Goal: Task Accomplishment & Management: Complete application form

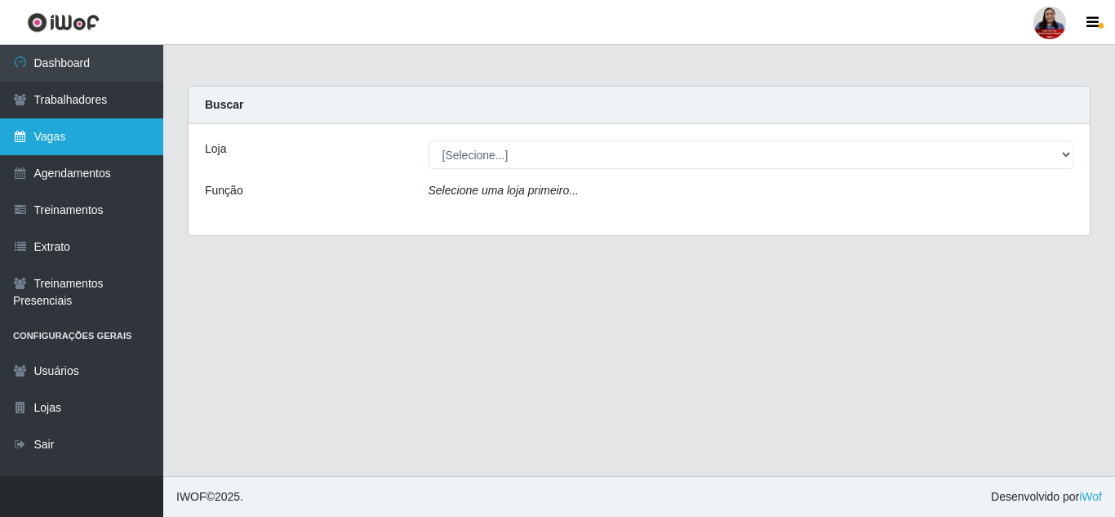
click at [80, 146] on link "Vagas" at bounding box center [81, 136] width 163 height 37
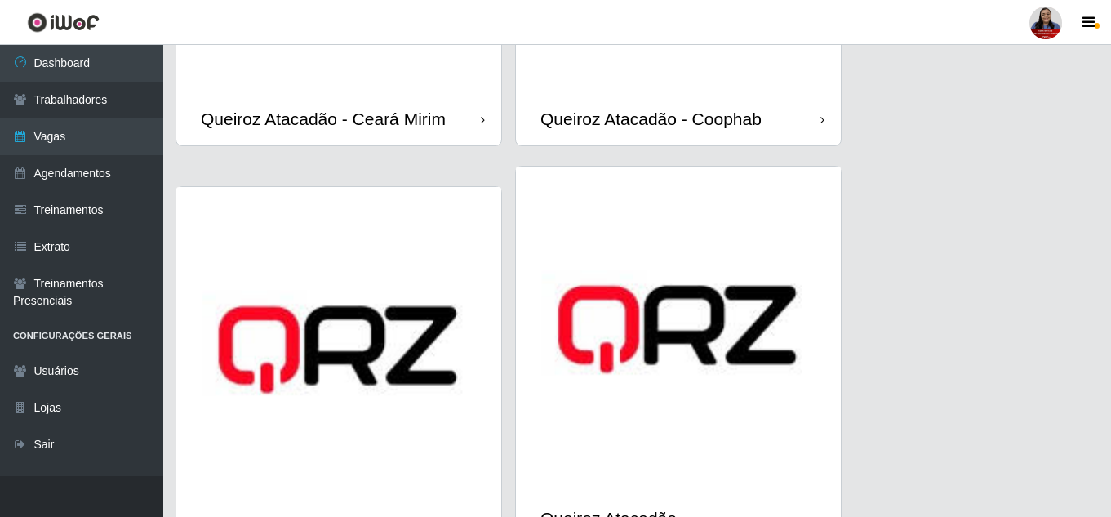
scroll to position [1728, 0]
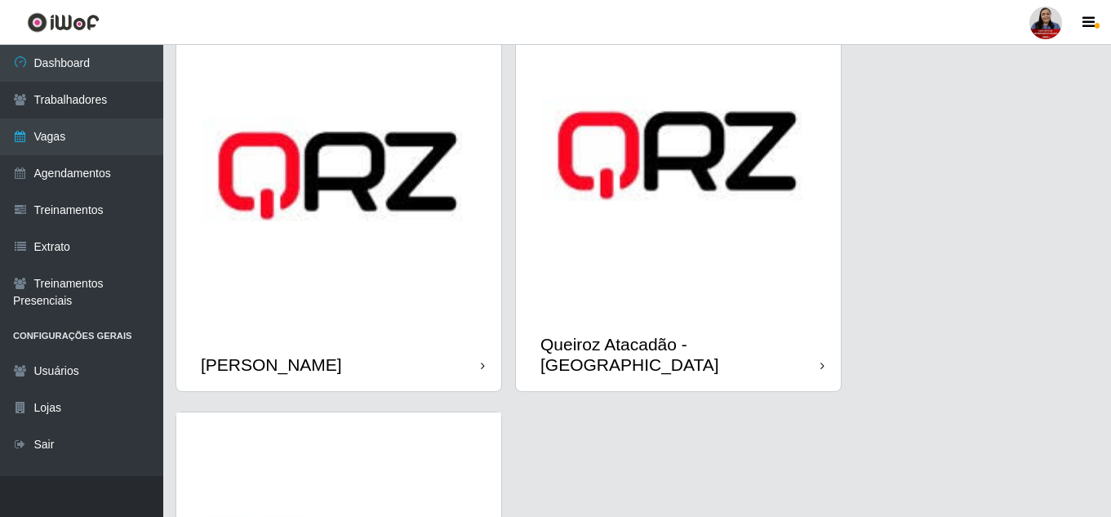
click at [398, 261] on img at bounding box center [338, 175] width 325 height 325
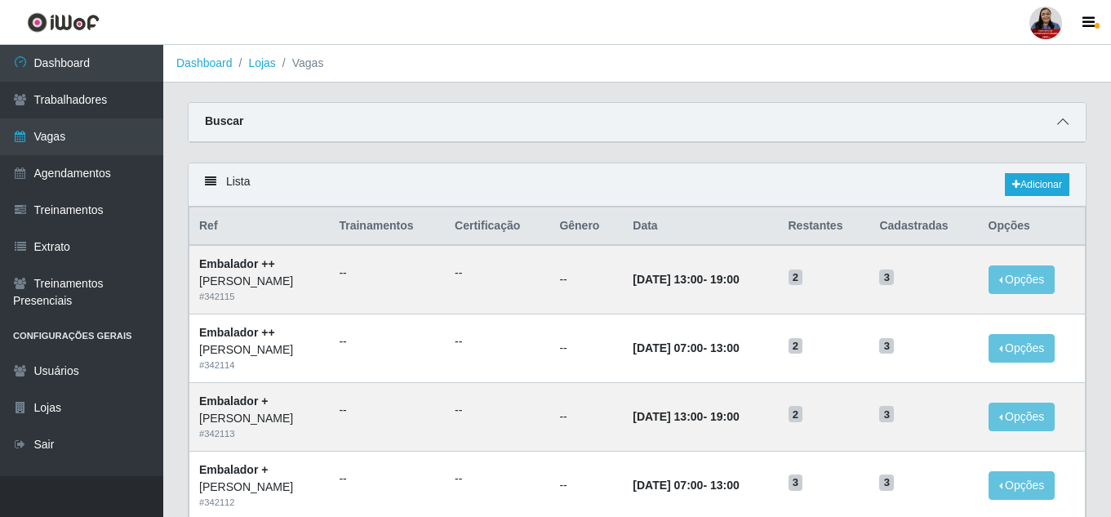
click at [1061, 120] on icon at bounding box center [1062, 121] width 11 height 11
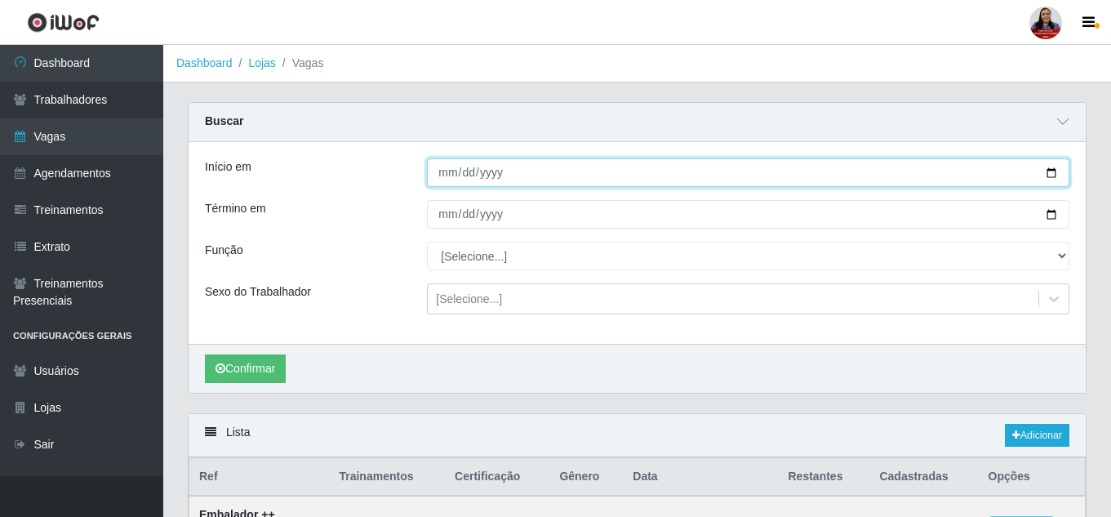
click at [1057, 179] on input "Início em" at bounding box center [748, 172] width 642 height 29
type input "[DATE]"
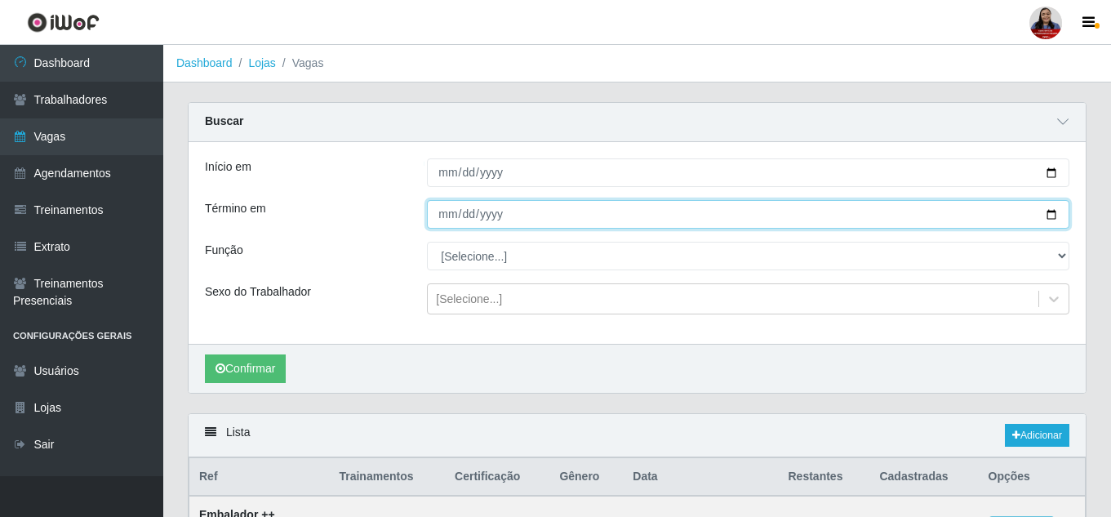
click at [1049, 215] on input "Término em" at bounding box center [748, 214] width 642 height 29
type input "[DATE]"
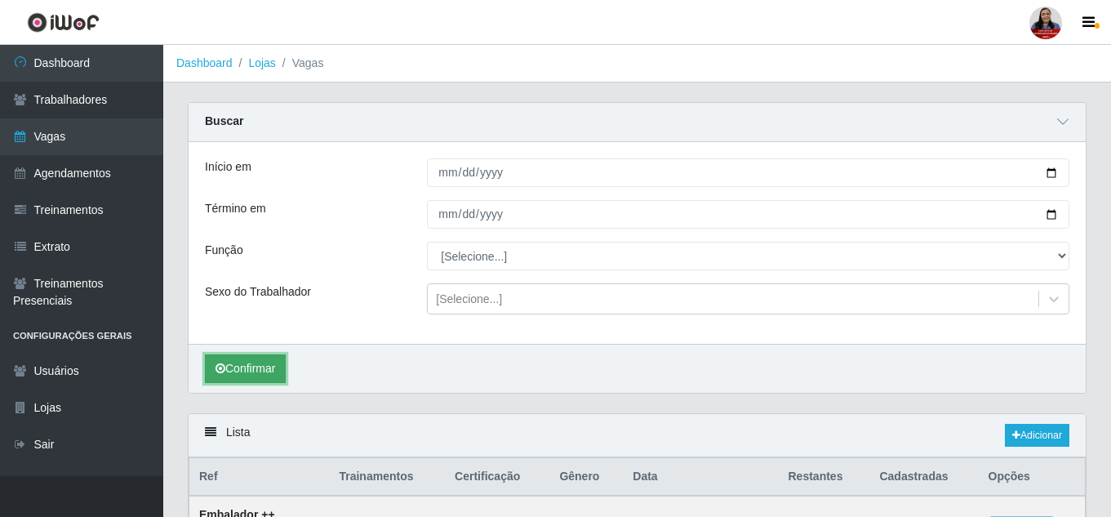
click at [227, 366] on button "Confirmar" at bounding box center [245, 368] width 81 height 29
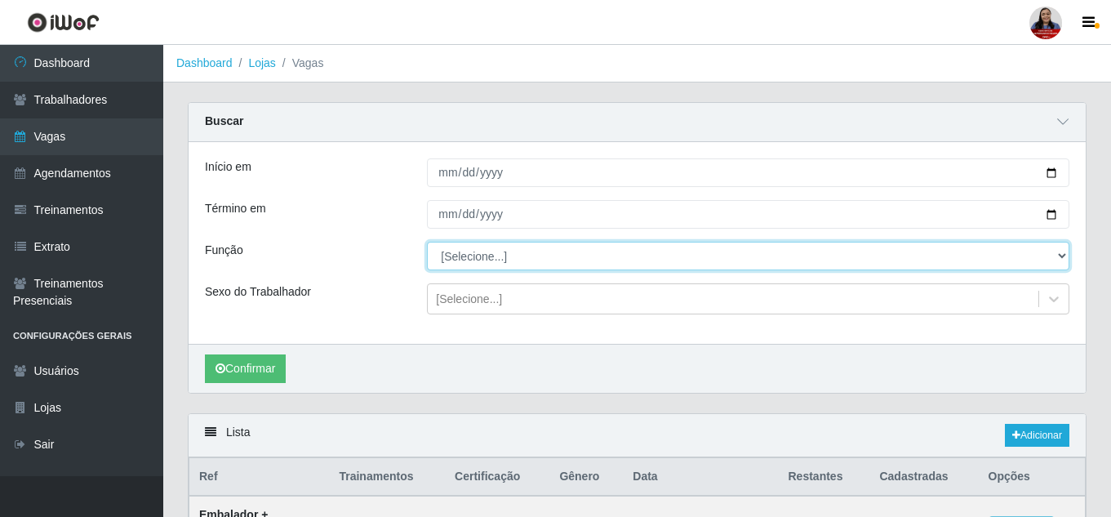
click at [525, 253] on select "[Selecione...] Embalador Embalador + Embalador ++ Repositor Repositor + Reposit…" at bounding box center [748, 256] width 642 height 29
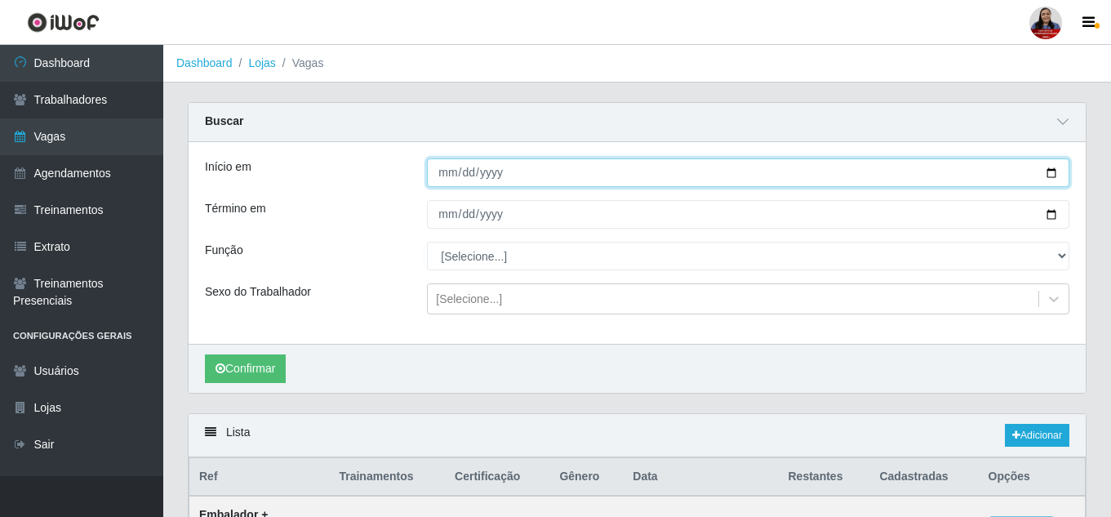
click at [1050, 170] on input "[DATE]" at bounding box center [748, 172] width 642 height 29
type input "[DATE]"
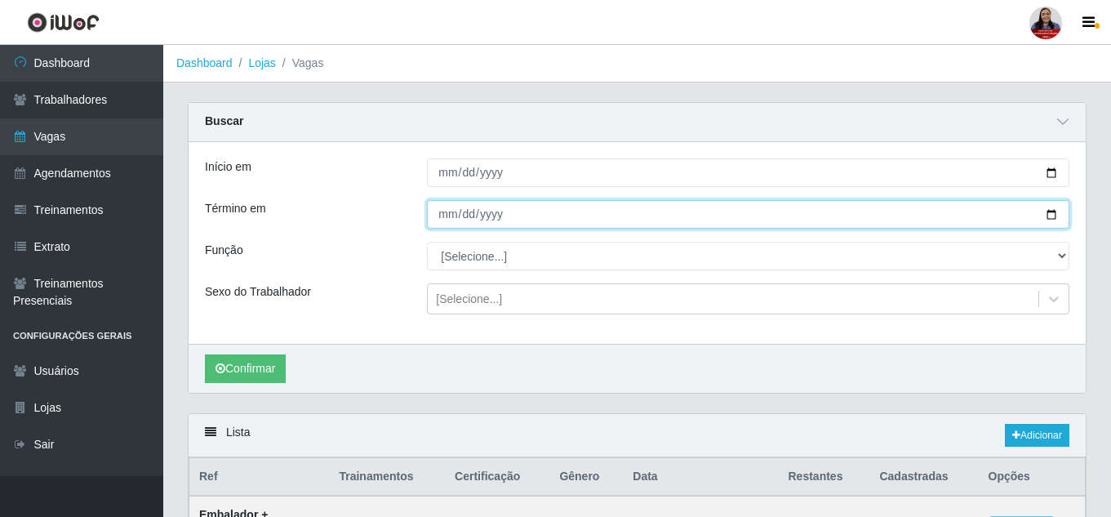
click at [1056, 213] on input "[DATE]" at bounding box center [748, 214] width 642 height 29
type input "[DATE]"
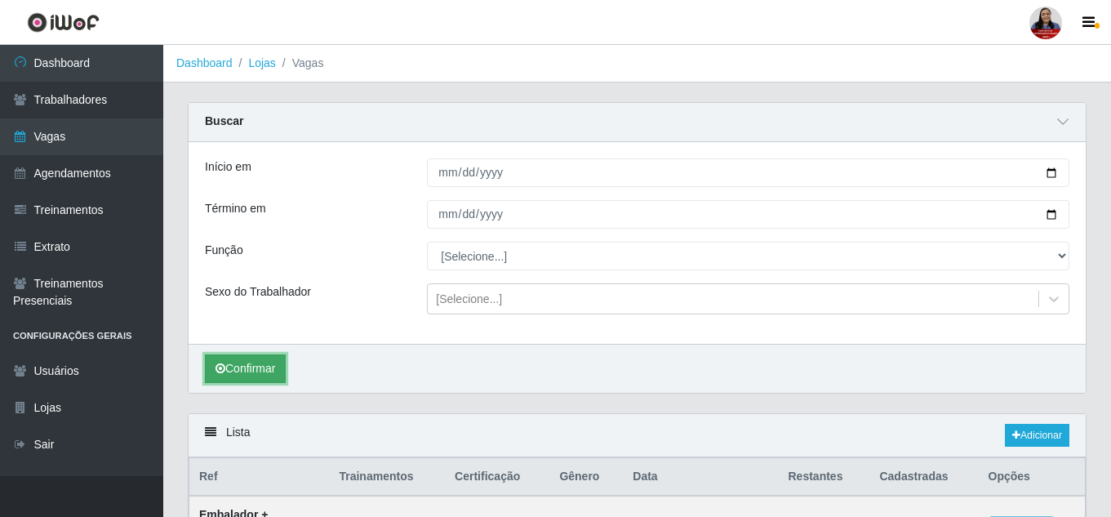
click at [255, 374] on button "Confirmar" at bounding box center [245, 368] width 81 height 29
click at [234, 359] on button "Confirmar" at bounding box center [245, 368] width 81 height 29
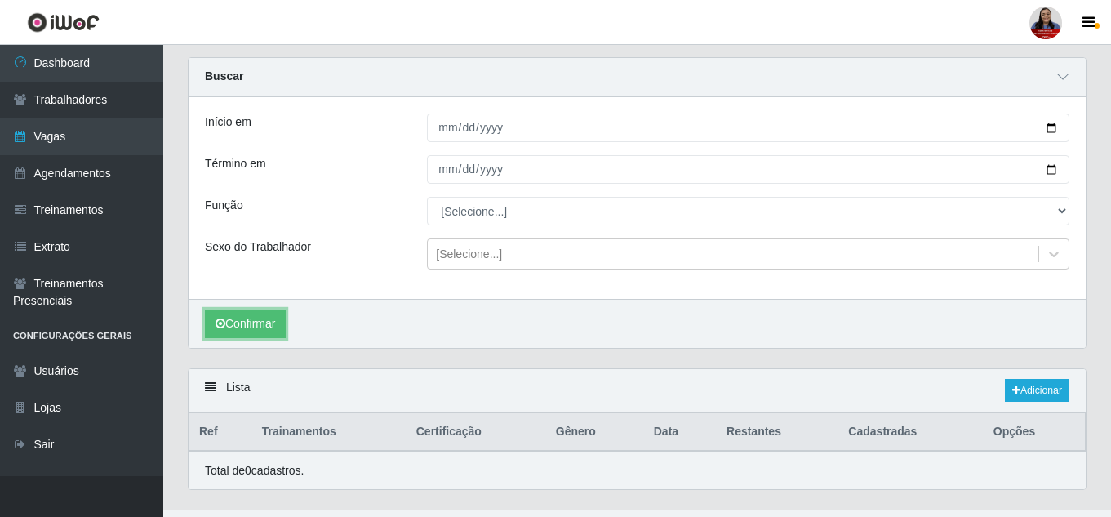
scroll to position [79, 0]
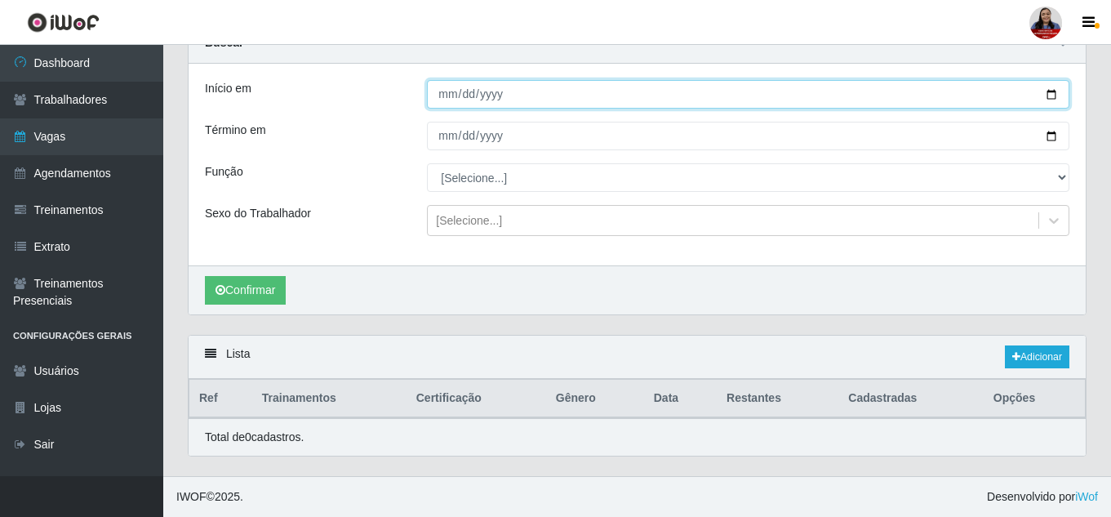
click at [1055, 94] on input "[DATE]" at bounding box center [748, 94] width 642 height 29
type input "[DATE]"
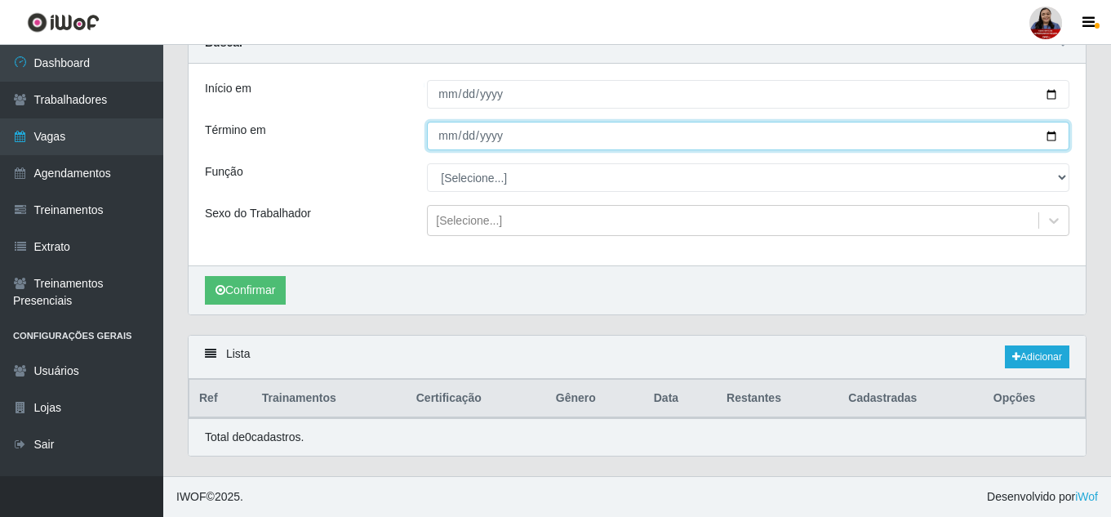
click at [1054, 136] on input "[DATE]" at bounding box center [748, 136] width 642 height 29
type input "[DATE]"
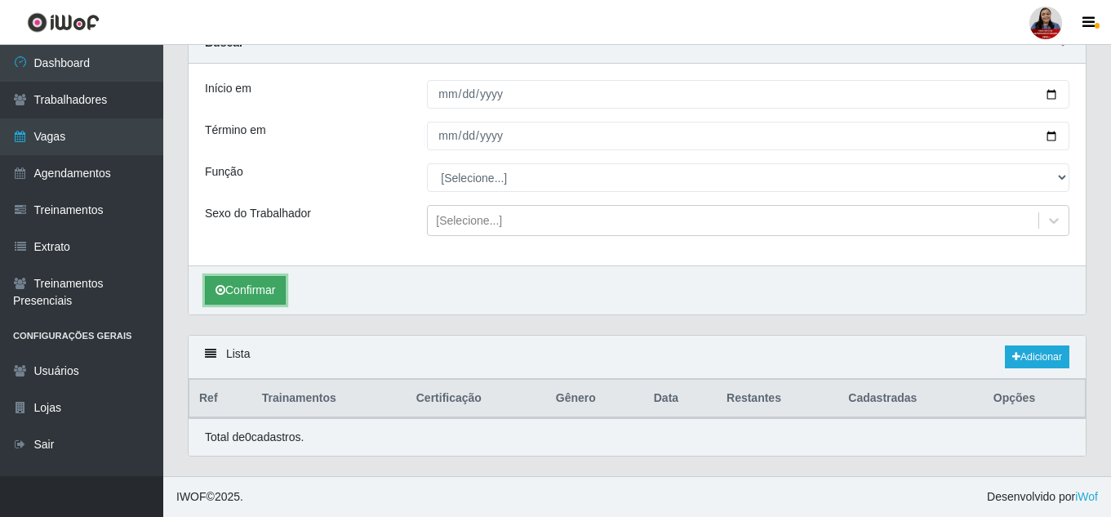
click at [272, 288] on button "Confirmar" at bounding box center [245, 290] width 81 height 29
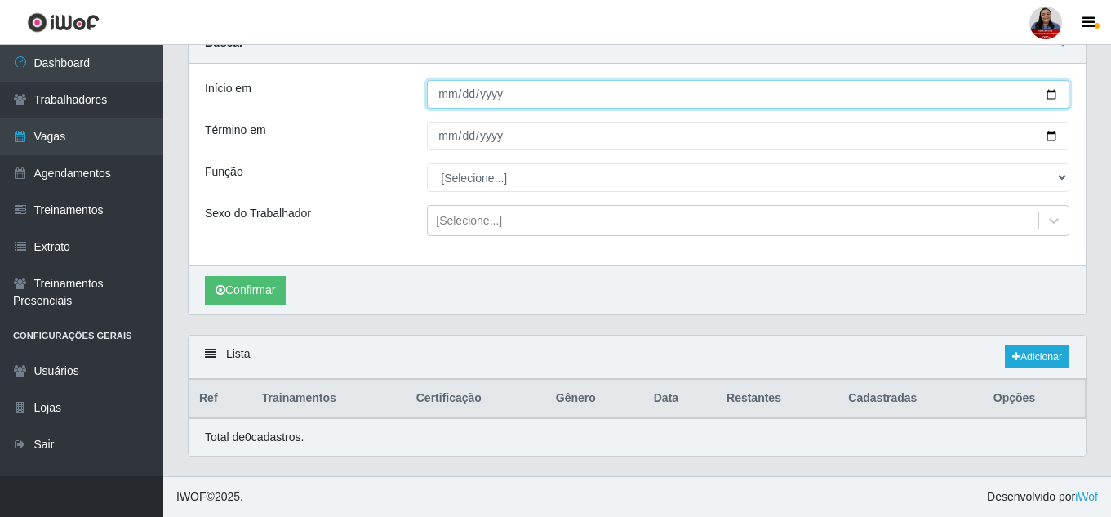
click at [1055, 95] on input "[DATE]" at bounding box center [748, 94] width 642 height 29
type input "[DATE]"
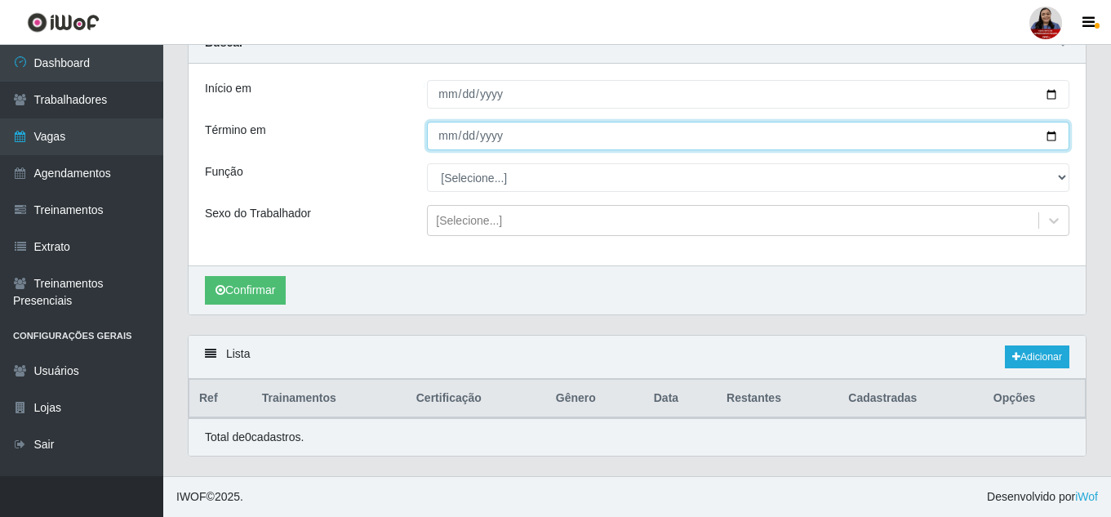
click at [1052, 138] on input "[DATE]" at bounding box center [748, 136] width 642 height 29
type input "[DATE]"
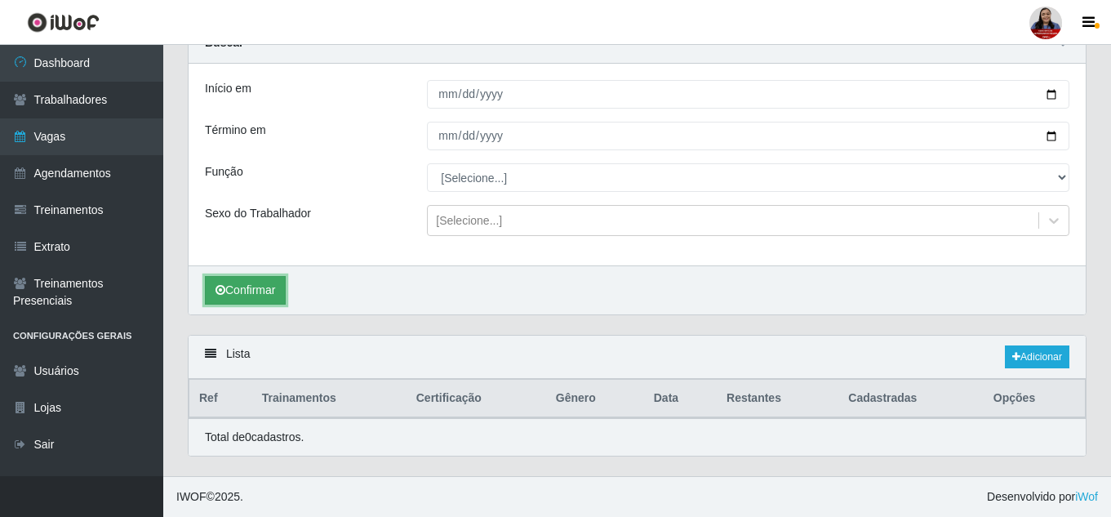
click at [272, 290] on button "Confirmar" at bounding box center [245, 290] width 81 height 29
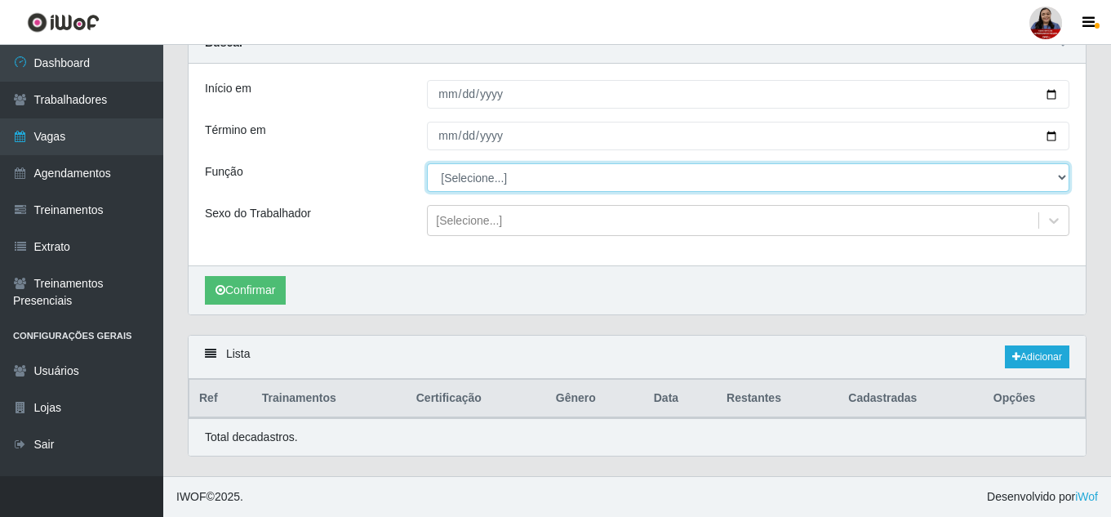
click at [1060, 177] on select "[Selecione...] Embalador Embalador + Embalador ++ Repositor Repositor + Reposit…" at bounding box center [748, 177] width 642 height 29
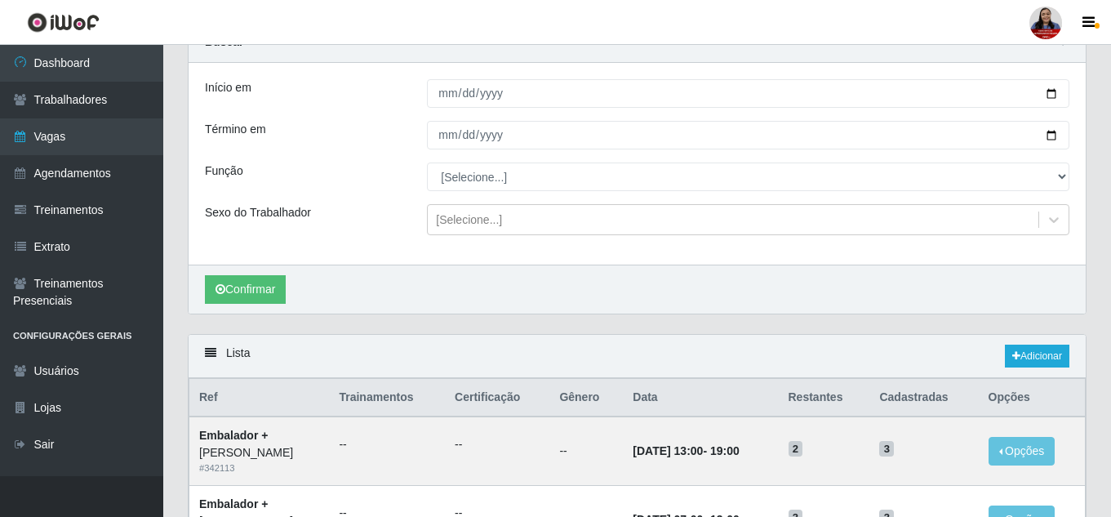
click at [355, 212] on div "Sexo do Trabalhador" at bounding box center [304, 219] width 222 height 31
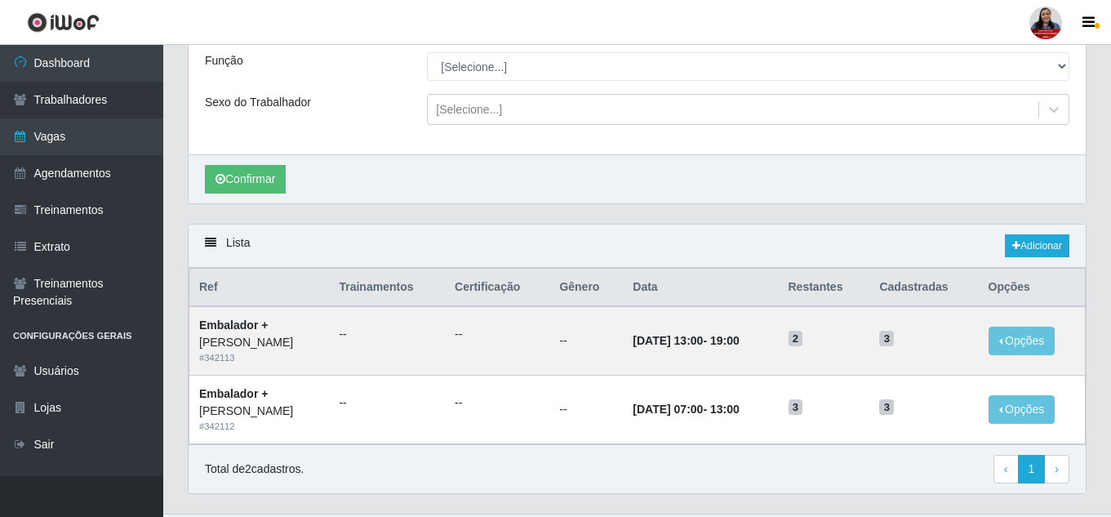
scroll to position [228, 0]
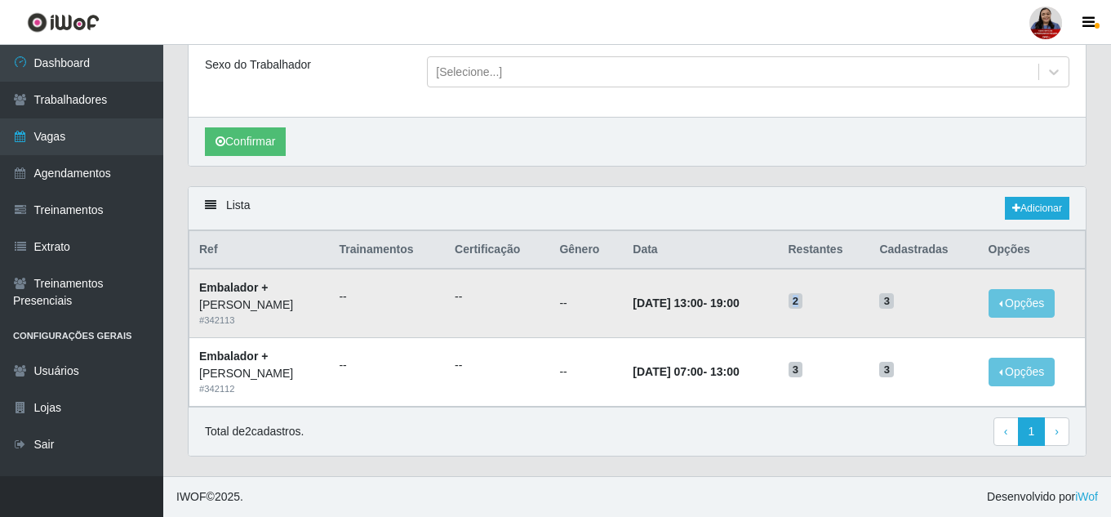
click at [803, 304] on span "2" at bounding box center [796, 301] width 15 height 16
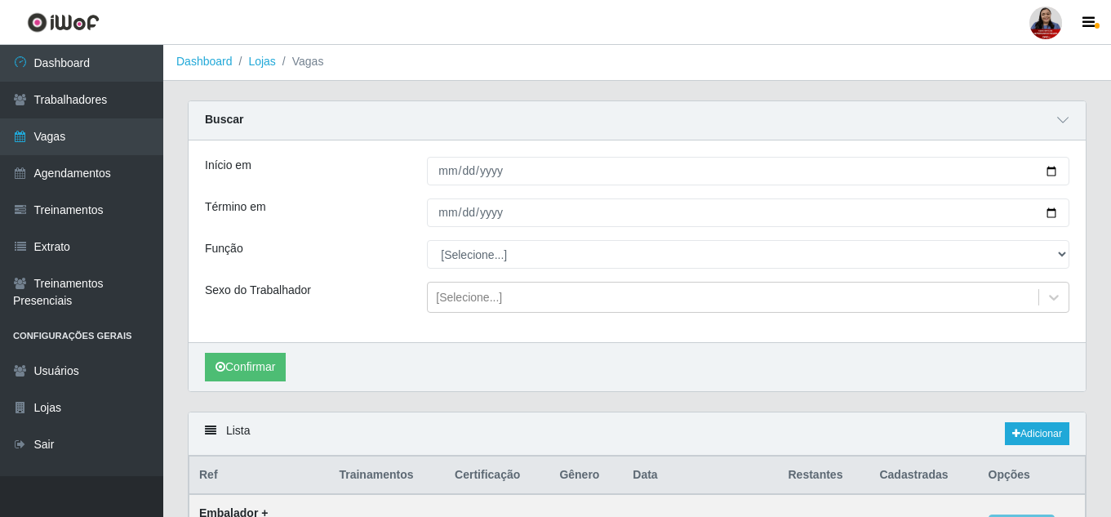
scroll to position [0, 0]
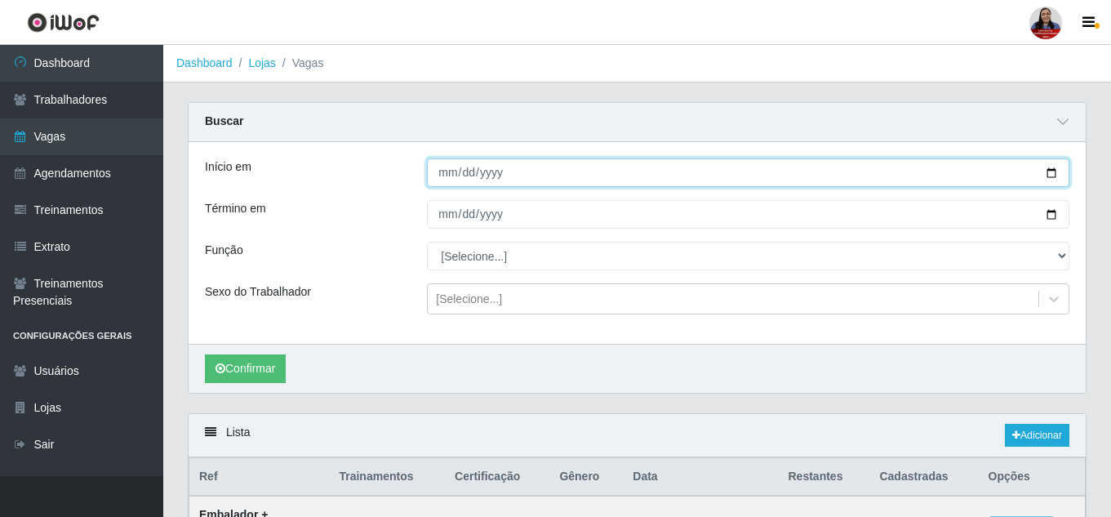
click at [1051, 175] on input "[DATE]" at bounding box center [748, 172] width 642 height 29
type input "[DATE]"
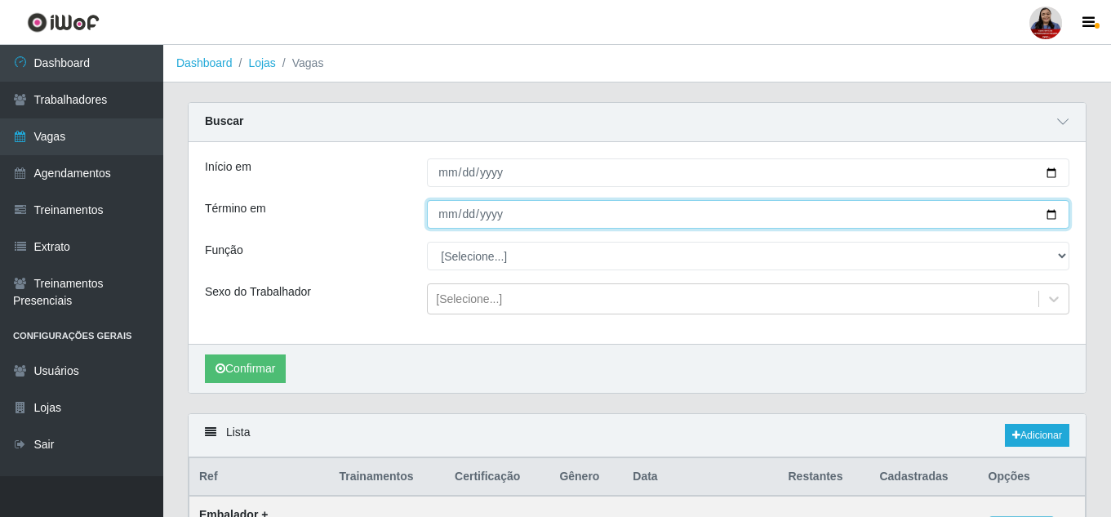
click at [1051, 216] on input "[DATE]" at bounding box center [748, 214] width 642 height 29
type input "[DATE]"
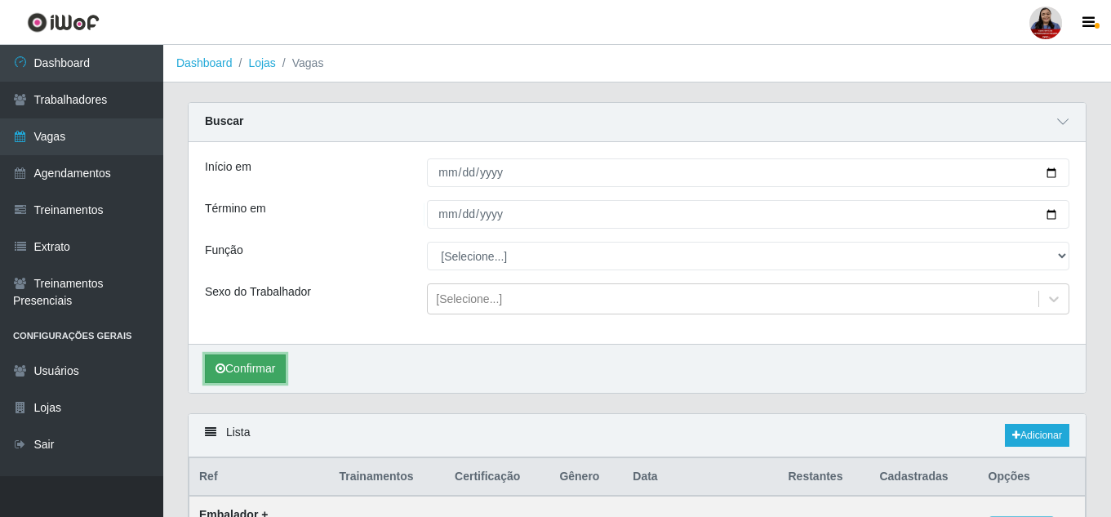
click at [273, 365] on button "Confirmar" at bounding box center [245, 368] width 81 height 29
